Goal: Share content

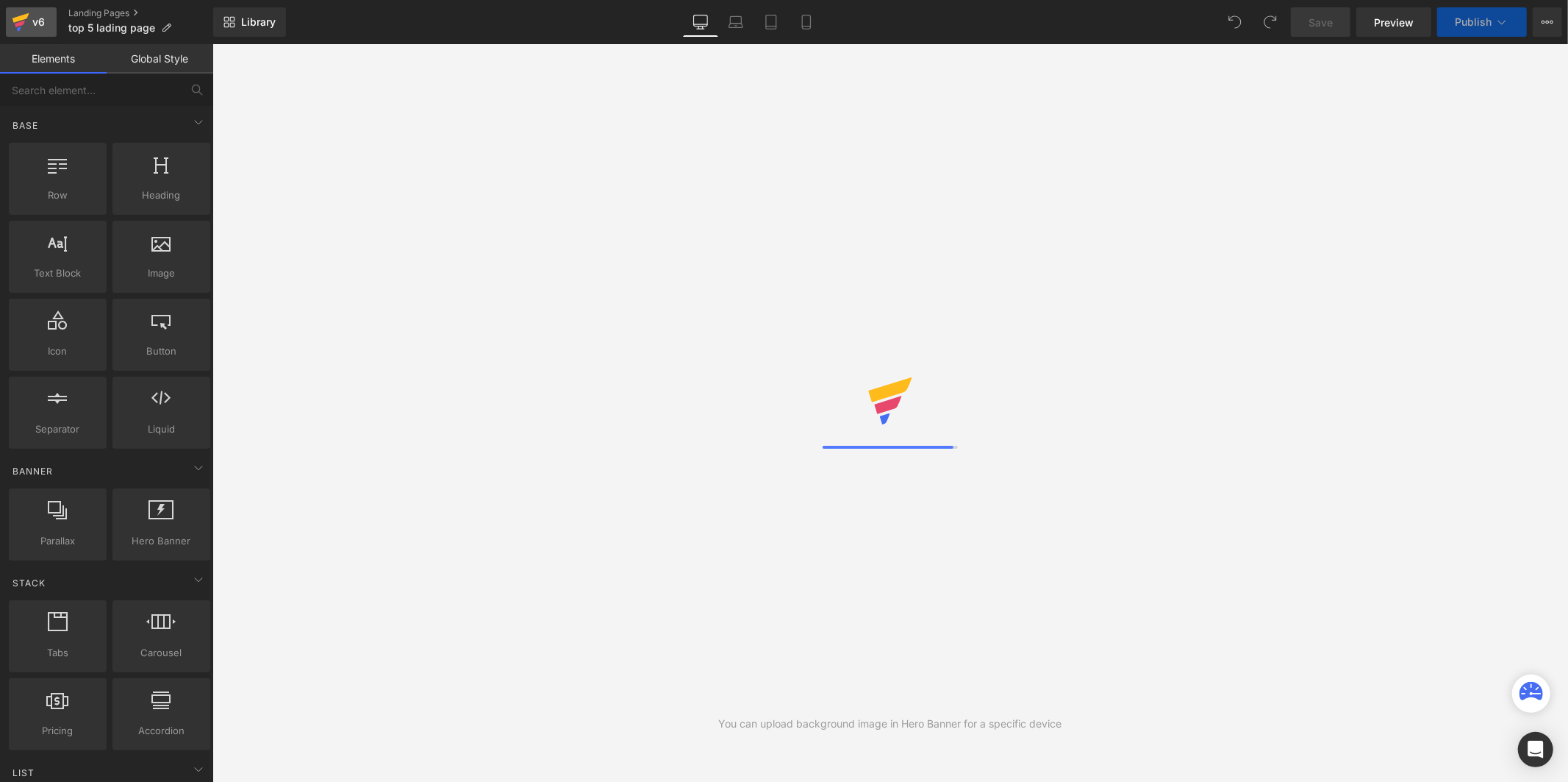
click at [30, 25] on div "v6" at bounding box center [39, 22] width 19 height 19
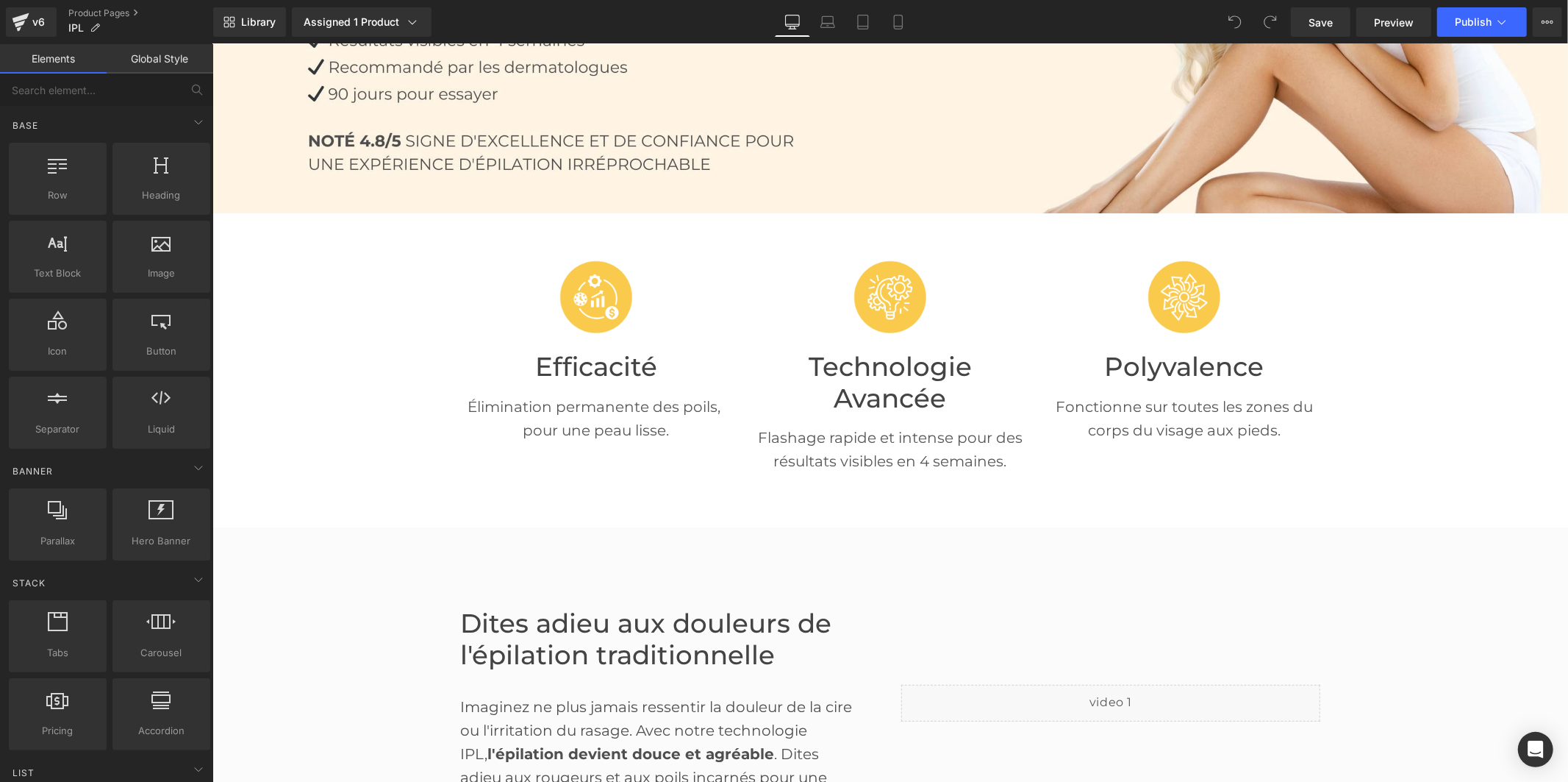
scroll to position [327, 0]
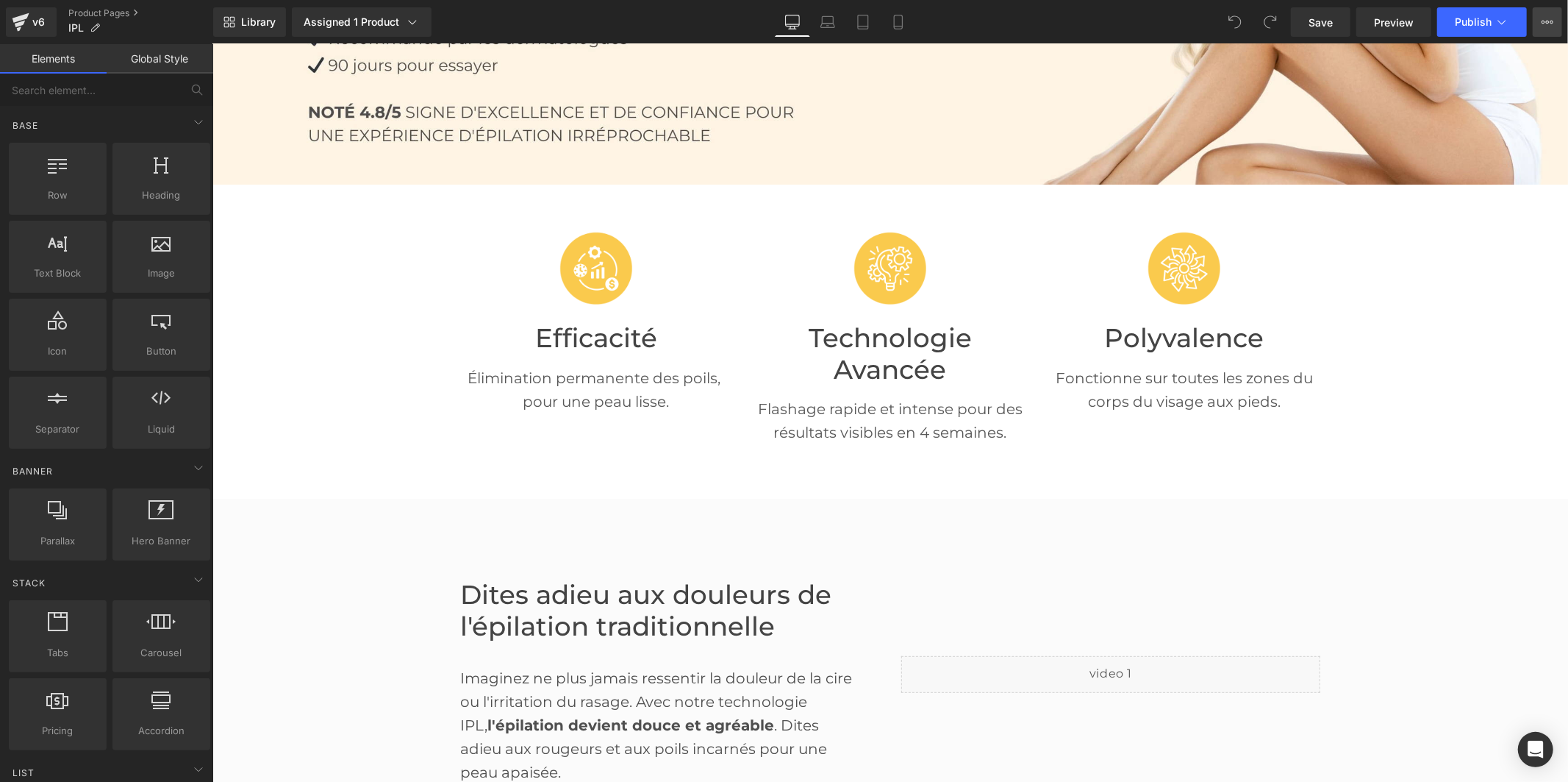
click at [1542, 16] on icon at bounding box center [1547, 22] width 12 height 12
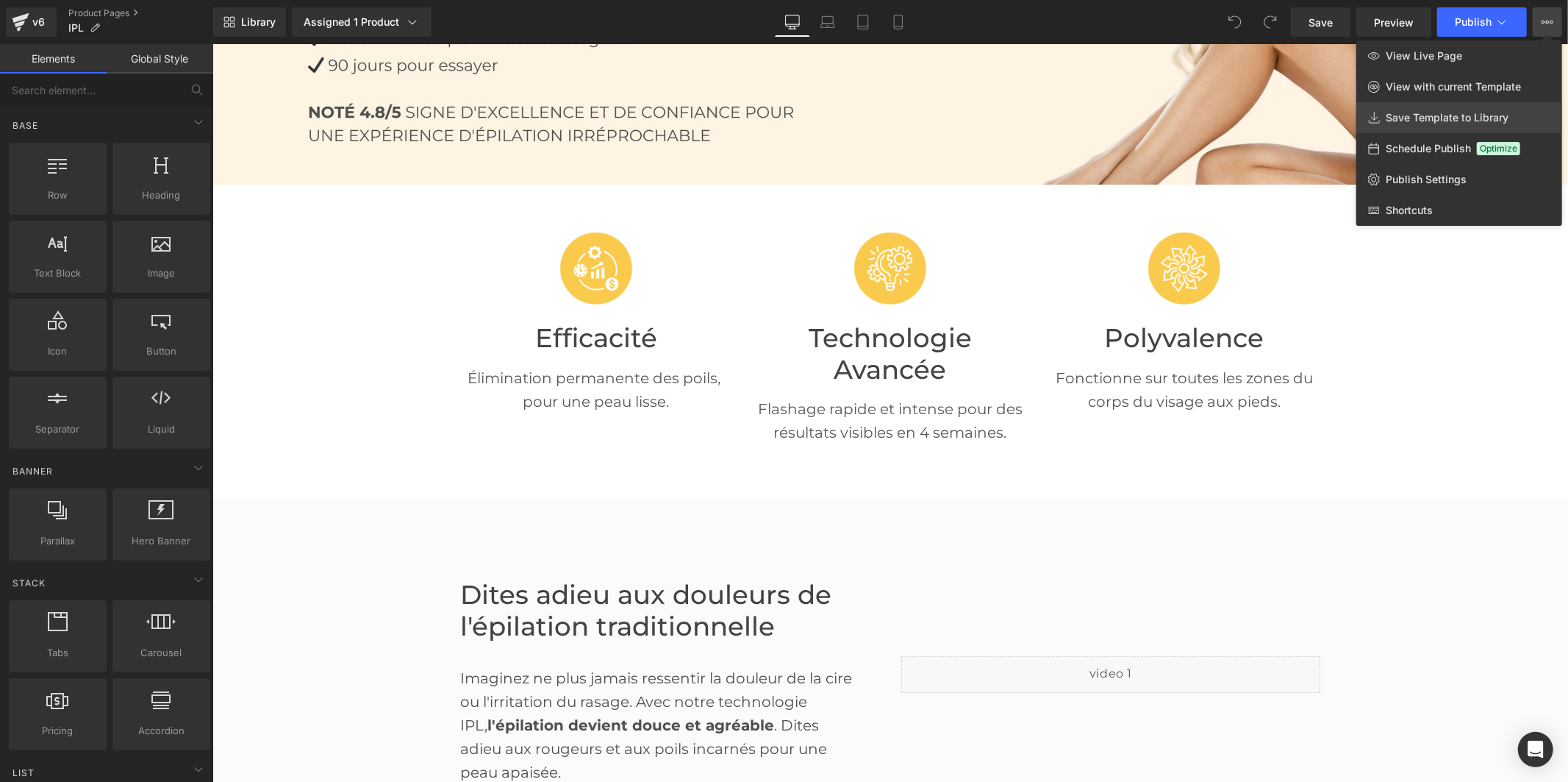
click at [1481, 119] on span "Save Template to Library" at bounding box center [1447, 117] width 123 height 13
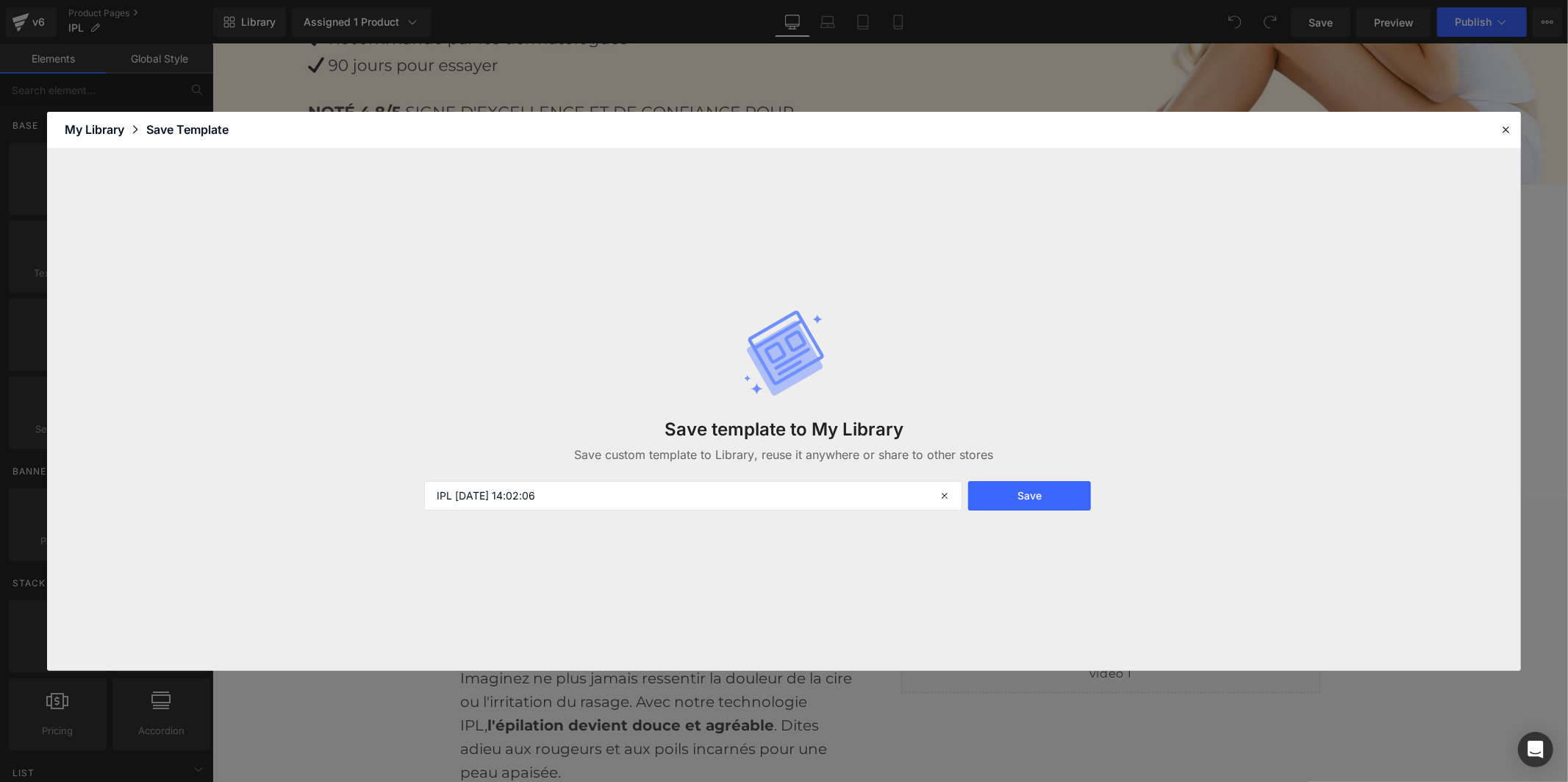
click at [1001, 490] on button "Save" at bounding box center [1029, 496] width 123 height 30
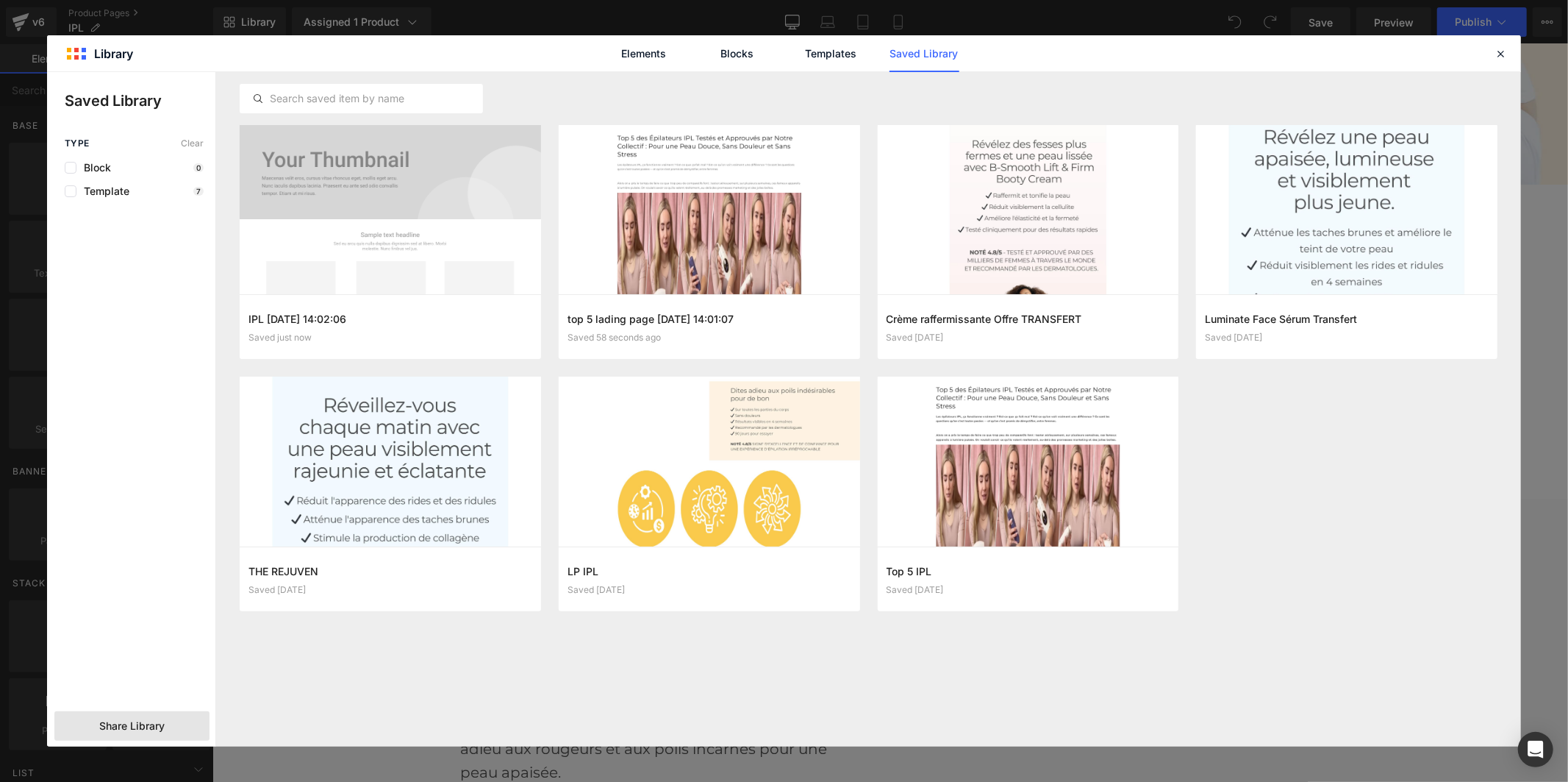
click at [134, 727] on span "Share Library" at bounding box center [132, 726] width 65 height 15
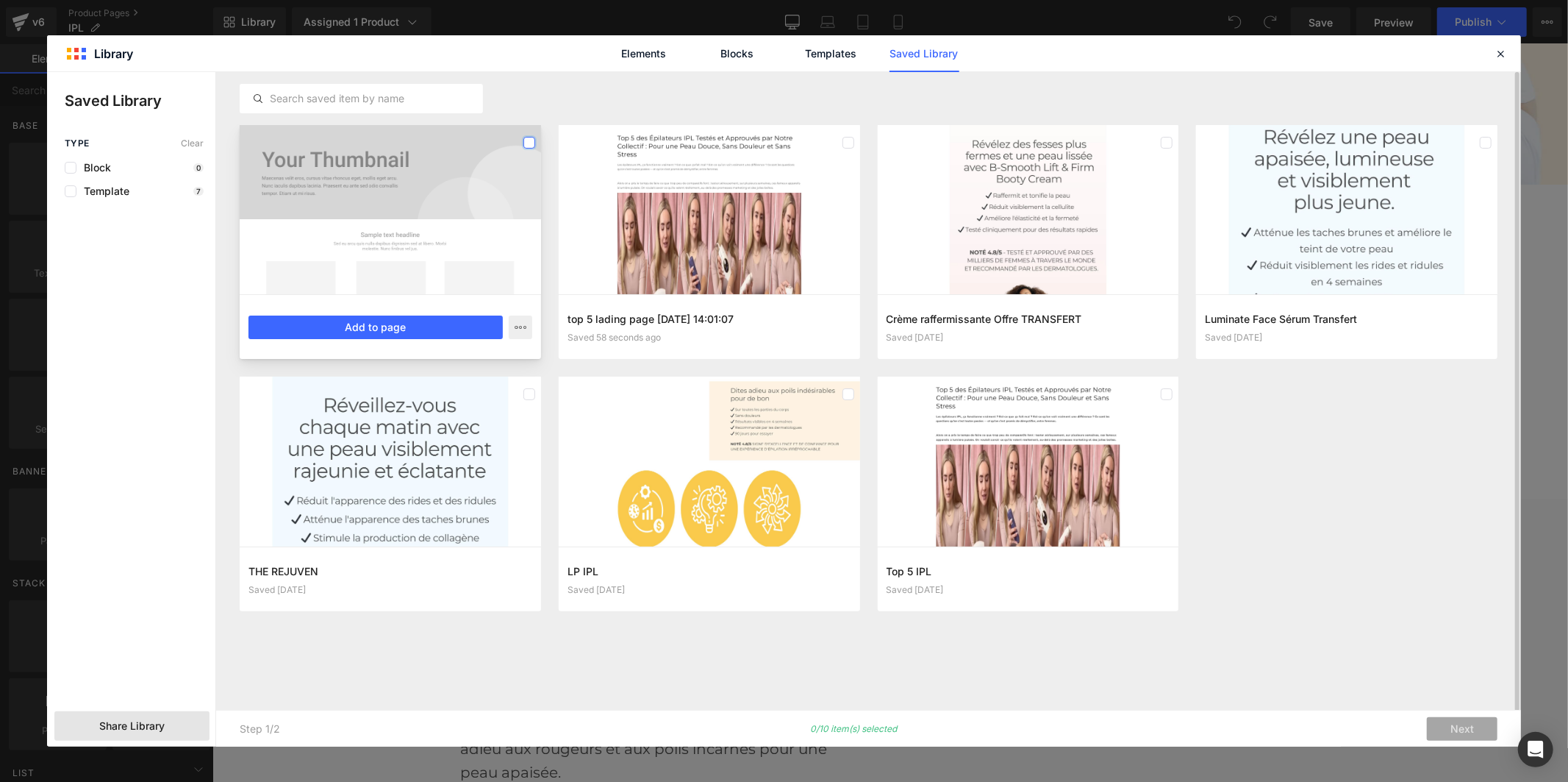
click at [531, 142] on label at bounding box center [529, 142] width 12 height 12
click at [843, 140] on label at bounding box center [848, 142] width 12 height 12
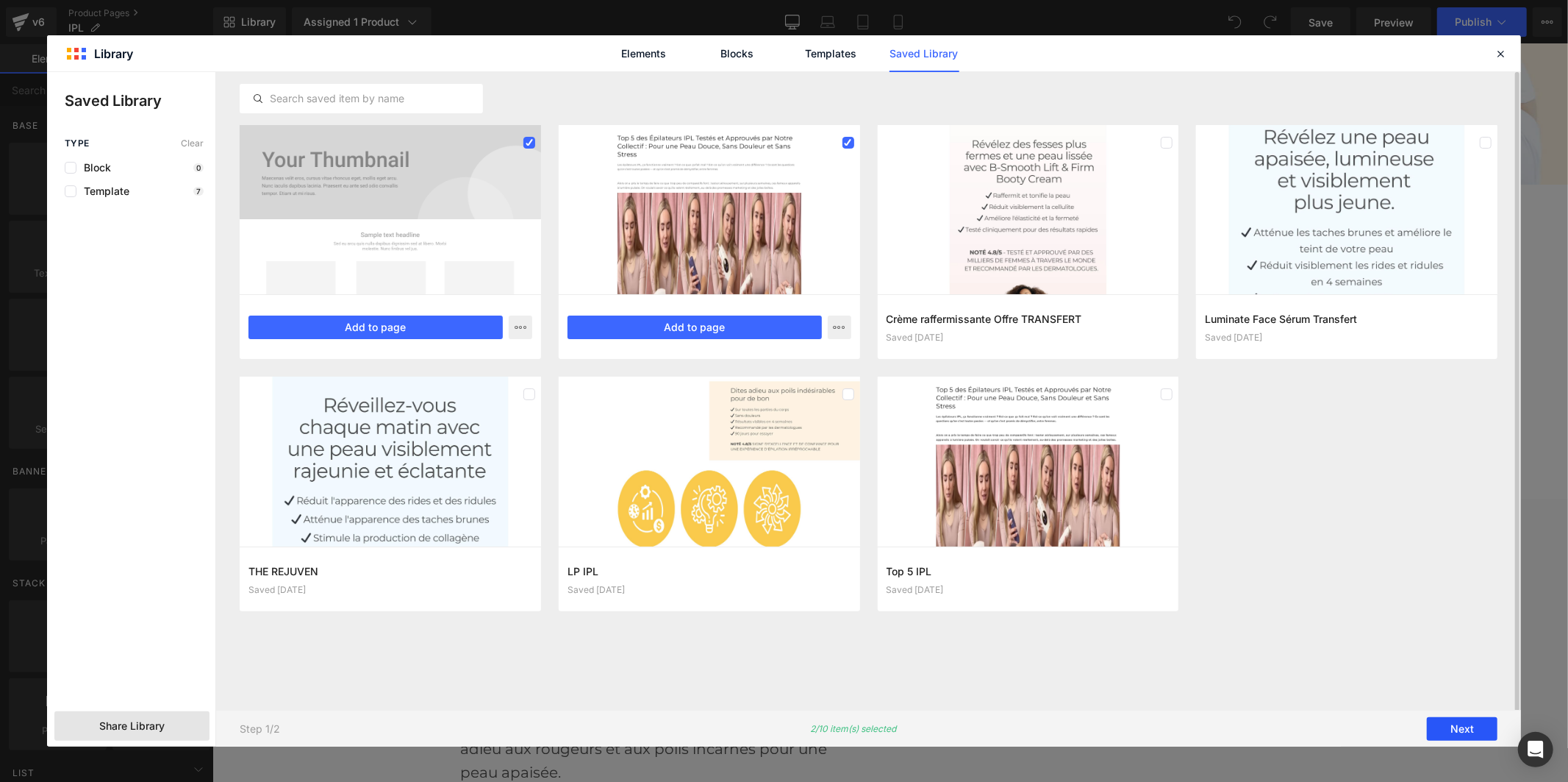
click at [1445, 726] on button "Next" at bounding box center [1462, 729] width 71 height 23
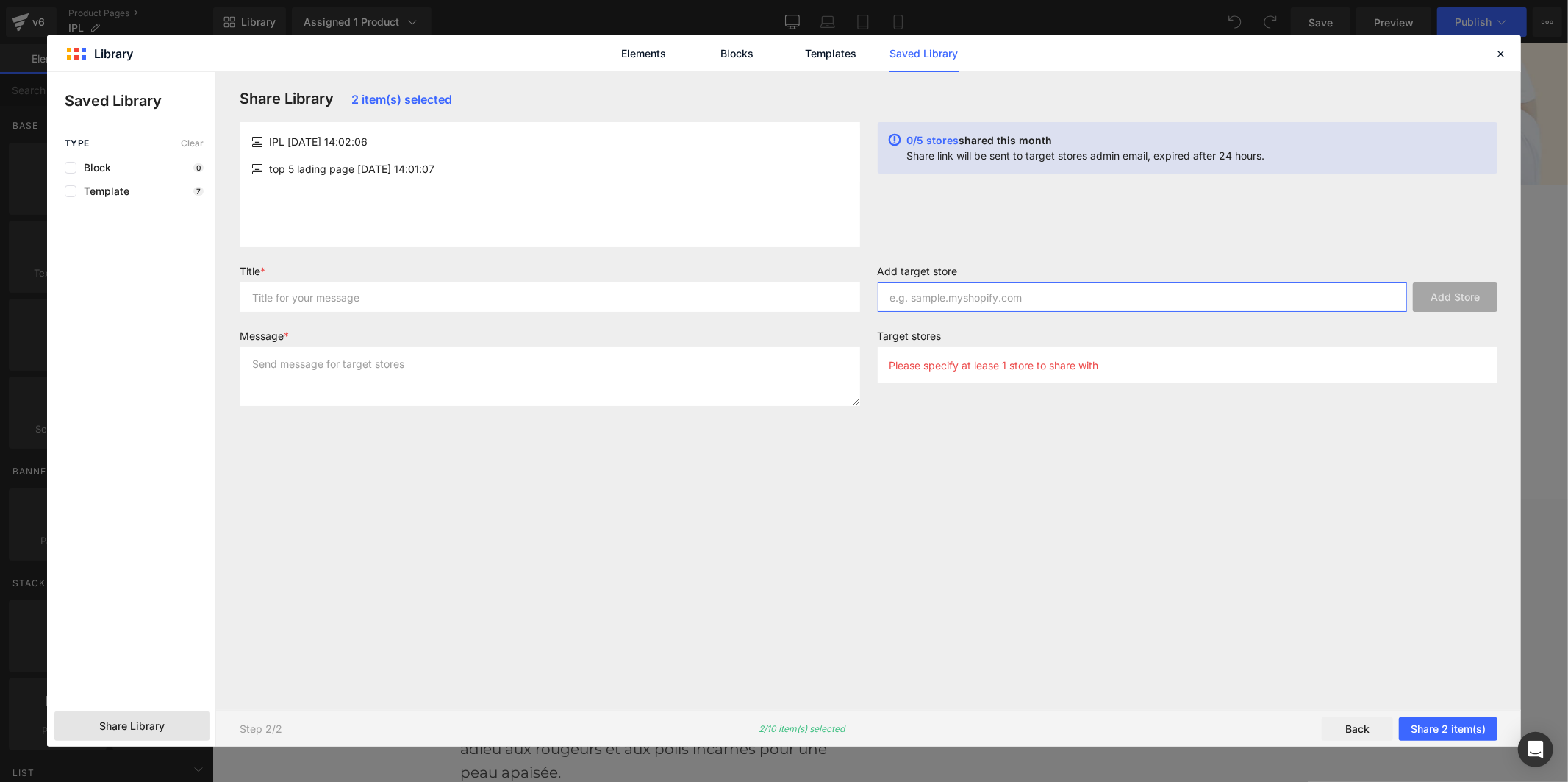
click at [1043, 296] on input "text" at bounding box center [1142, 297] width 530 height 30
paste input "b8pfya-cz"
click at [1457, 295] on button "Add Store" at bounding box center [1455, 297] width 84 height 30
click at [952, 296] on input "b8pfya-cz" at bounding box center [1142, 297] width 530 height 30
drag, startPoint x: 961, startPoint y: 299, endPoint x: 876, endPoint y: 295, distance: 85.1
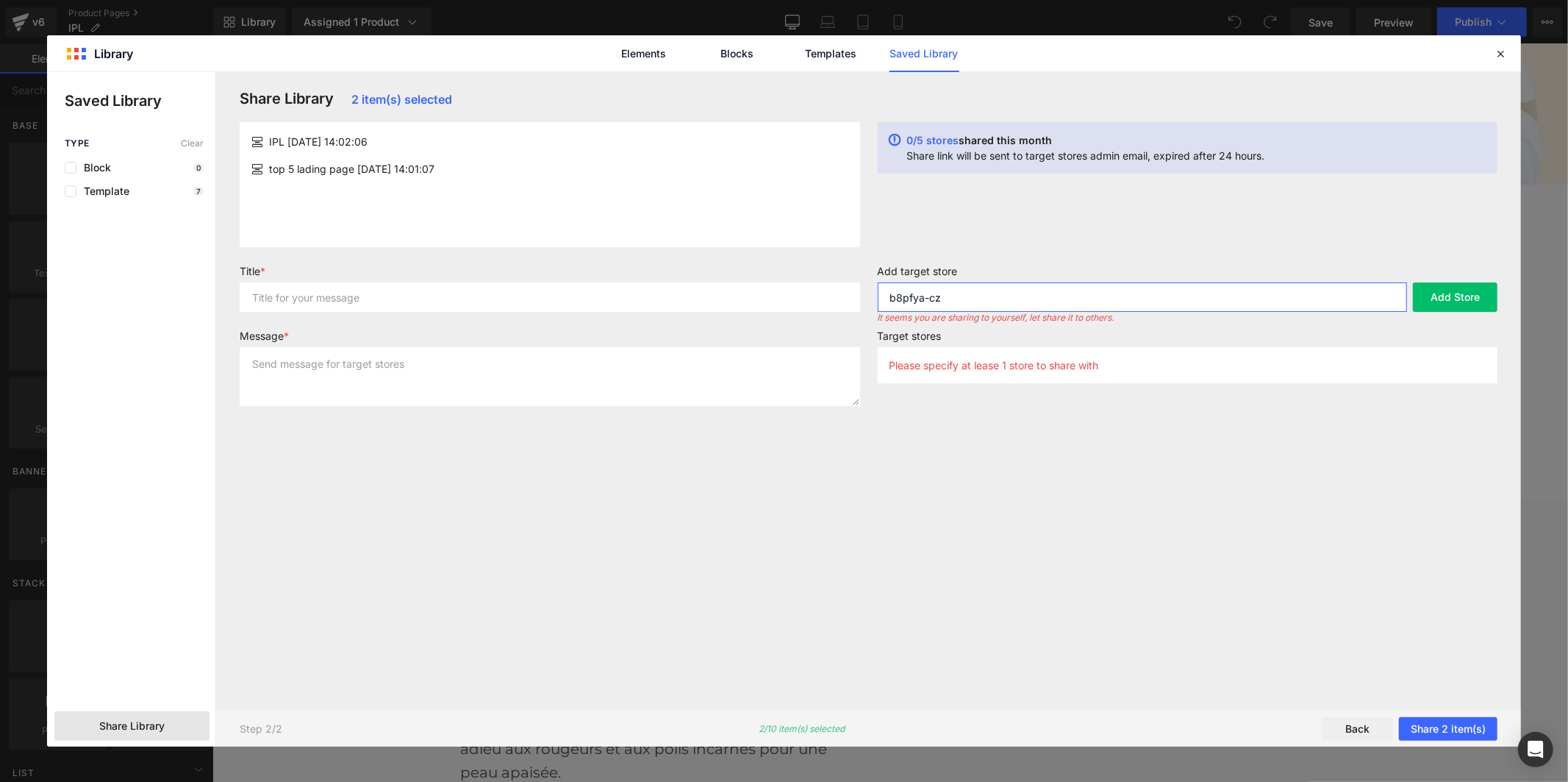
click at [876, 295] on div "Add target store b8pfya-cz Add Store It seems you are sharing to yourself, let …" at bounding box center [1188, 294] width 638 height 58
paste input "pev950-nn"
type input "pev950-nn"
click at [1442, 292] on button "Add Store" at bounding box center [1455, 297] width 84 height 30
click at [785, 305] on input "text" at bounding box center [550, 297] width 620 height 30
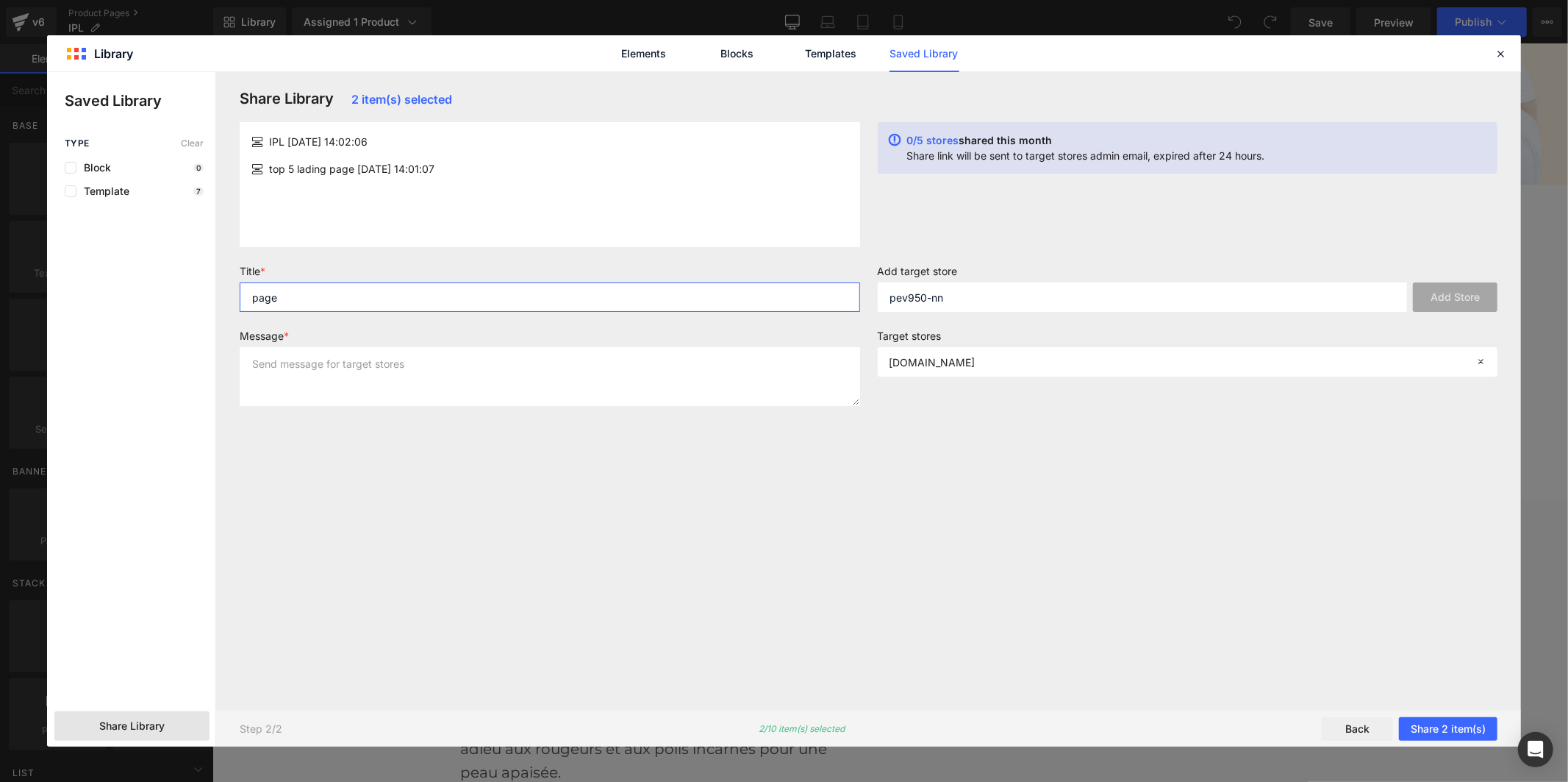
type input "page"
click at [747, 370] on textarea at bounding box center [550, 376] width 620 height 58
type textarea "page"
click at [1457, 731] on button "Share 2 item(s)" at bounding box center [1448, 729] width 98 height 23
